Goal: Obtain resource: Obtain resource

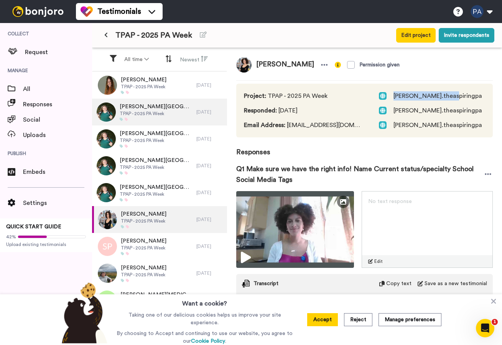
scroll to position [0, 0]
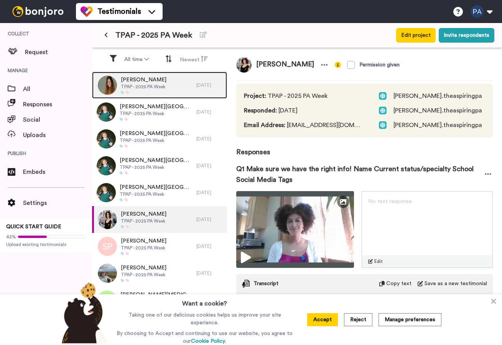
click at [152, 90] on div at bounding box center [144, 92] width 46 height 4
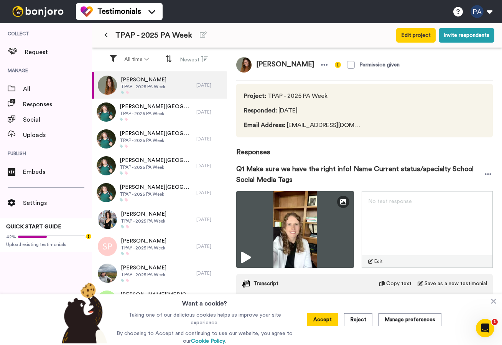
drag, startPoint x: 322, startPoint y: 65, endPoint x: 257, endPoint y: 66, distance: 65.2
click at [257, 66] on span "[PERSON_NAME]" at bounding box center [284, 64] width 67 height 15
copy span "[PERSON_NAME]"
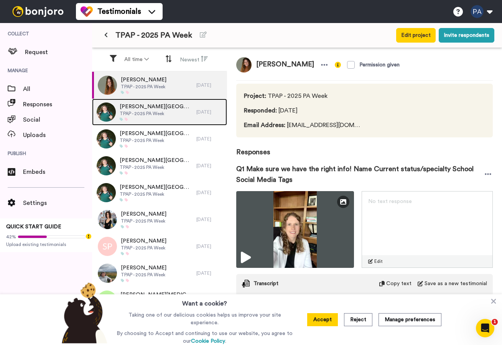
click at [172, 110] on div "Kristie La Monica TPAP - 2025 PA Week" at bounding box center [144, 112] width 104 height 27
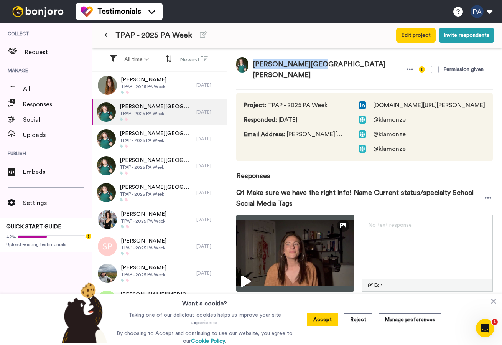
drag, startPoint x: 310, startPoint y: 64, endPoint x: 256, endPoint y: 64, distance: 53.3
click at [256, 64] on span "[PERSON_NAME][GEOGRAPHIC_DATA][PERSON_NAME]" at bounding box center [326, 69] width 157 height 25
copy span "[PERSON_NAME][GEOGRAPHIC_DATA][PERSON_NAME]"
drag, startPoint x: 417, startPoint y: 108, endPoint x: 382, endPoint y: 110, distance: 34.5
click at [382, 115] on span "@klamonze" at bounding box center [421, 119] width 126 height 9
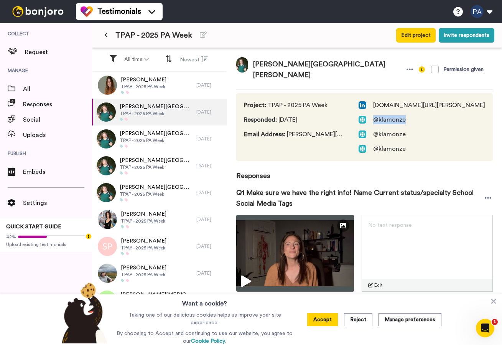
copy span "@klamonze"
click at [156, 288] on div "Melissa Whitlow TPAP - 2025 PA Week" at bounding box center [144, 299] width 104 height 27
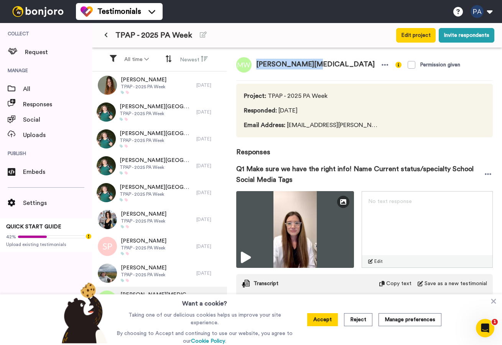
drag, startPoint x: 307, startPoint y: 62, endPoint x: 257, endPoint y: 62, distance: 50.2
click at [257, 62] on span "[PERSON_NAME][MEDICAL_DATA]" at bounding box center [315, 64] width 128 height 15
copy span "[PERSON_NAME][MEDICAL_DATA]"
